Goal: Transaction & Acquisition: Purchase product/service

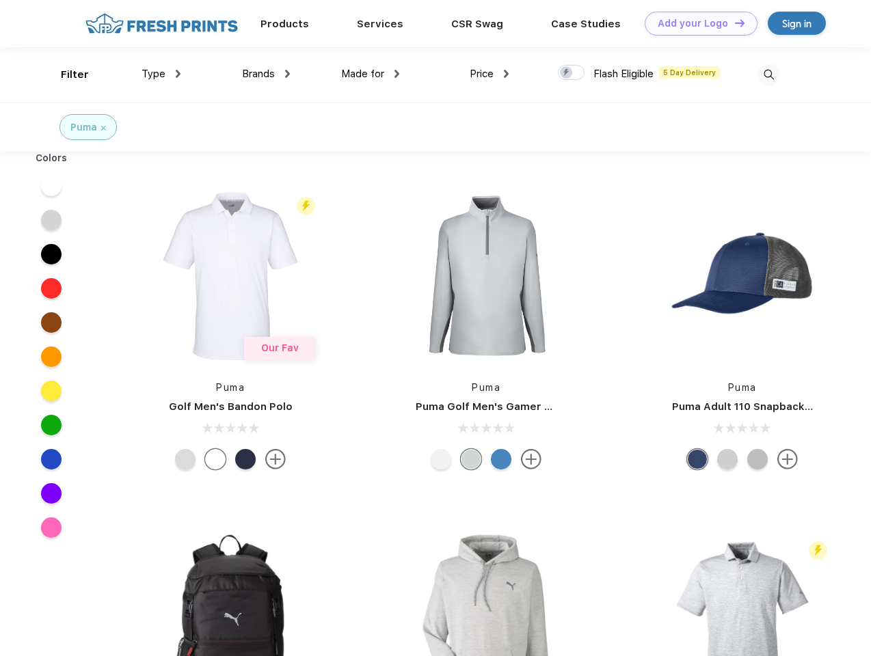
scroll to position [1, 0]
click at [696, 23] on link "Add your Logo Design Tool" at bounding box center [701, 24] width 113 height 24
click at [66, 75] on div "Filter" at bounding box center [75, 75] width 28 height 16
click at [161, 74] on span "Type" at bounding box center [154, 74] width 24 height 12
click at [266, 74] on span "Brands" at bounding box center [258, 74] width 33 height 12
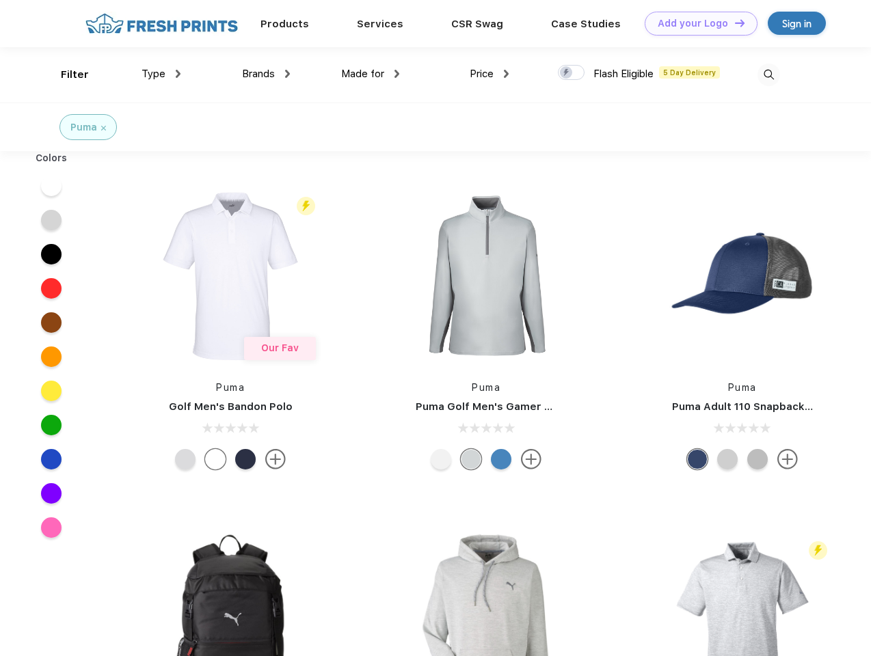
click at [371, 74] on span "Made for" at bounding box center [362, 74] width 43 height 12
click at [490, 74] on span "Price" at bounding box center [482, 74] width 24 height 12
click at [572, 73] on div at bounding box center [571, 72] width 27 height 15
click at [567, 73] on input "checkbox" at bounding box center [562, 68] width 9 height 9
click at [769, 75] on img at bounding box center [769, 75] width 23 height 23
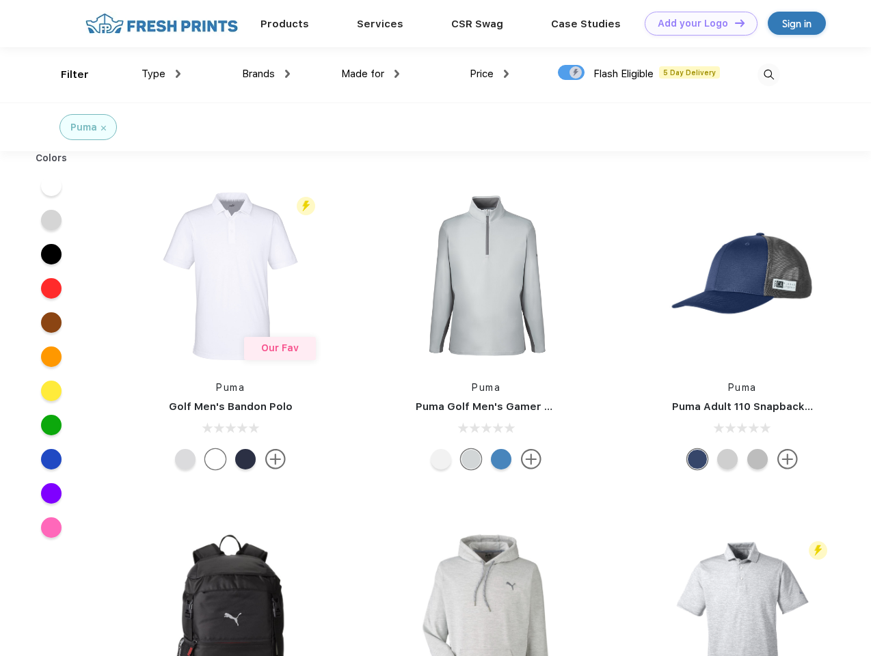
click at [51, 186] on div at bounding box center [51, 186] width 53 height 34
click at [51, 220] on div at bounding box center [51, 220] width 53 height 34
